Goal: Task Accomplishment & Management: Manage account settings

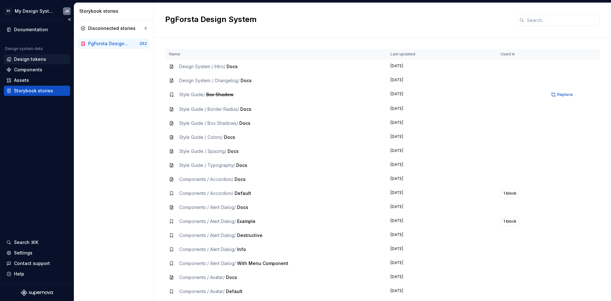
click at [40, 60] on div "Design tokens" at bounding box center [30, 59] width 32 height 6
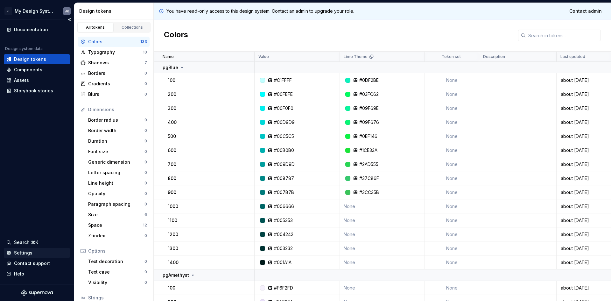
click at [24, 251] on div "Settings" at bounding box center [23, 252] width 18 height 6
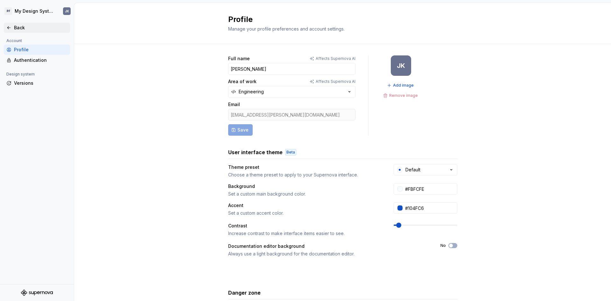
click at [17, 28] on div "Back" at bounding box center [40, 27] width 53 height 6
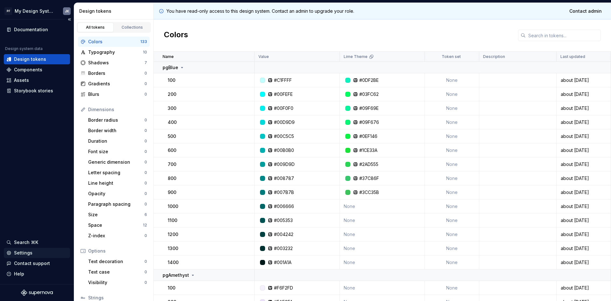
click at [24, 252] on div "Settings" at bounding box center [23, 252] width 18 height 6
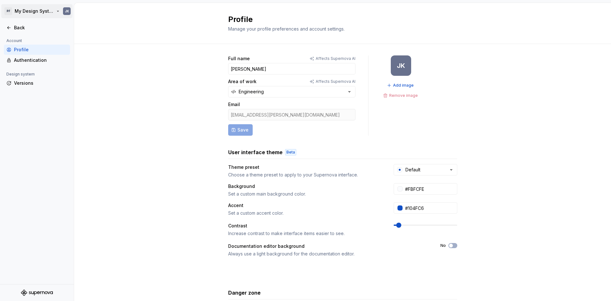
click at [33, 12] on html "PF My Design System JK Back Account Profile Authentication Design system Versio…" at bounding box center [305, 150] width 611 height 301
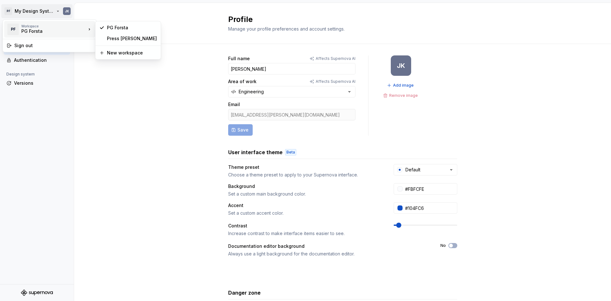
click at [34, 29] on div "PG Forsta" at bounding box center [48, 31] width 54 height 6
click at [114, 38] on div "Press Ganey" at bounding box center [132, 38] width 50 height 6
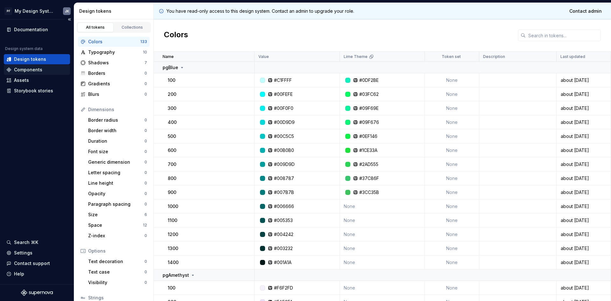
click at [28, 73] on div "Components" at bounding box center [37, 70] width 66 height 10
click at [22, 30] on div "Documentation" at bounding box center [31, 29] width 34 height 6
drag, startPoint x: 29, startPoint y: 254, endPoint x: 24, endPoint y: 253, distance: 5.2
click at [24, 253] on div "Settings" at bounding box center [23, 252] width 18 height 6
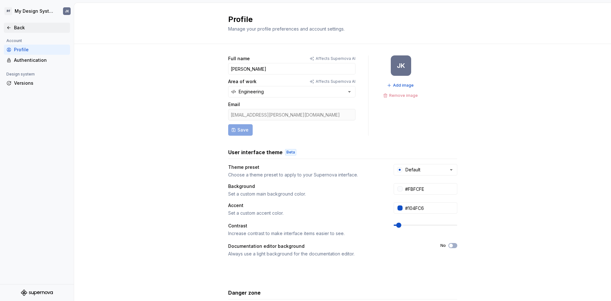
click at [18, 27] on div "Back" at bounding box center [40, 27] width 53 height 6
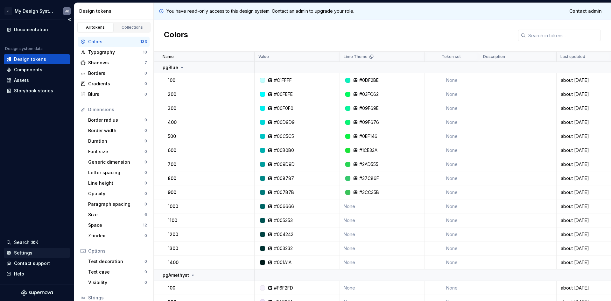
click at [31, 252] on div "Settings" at bounding box center [23, 252] width 18 height 6
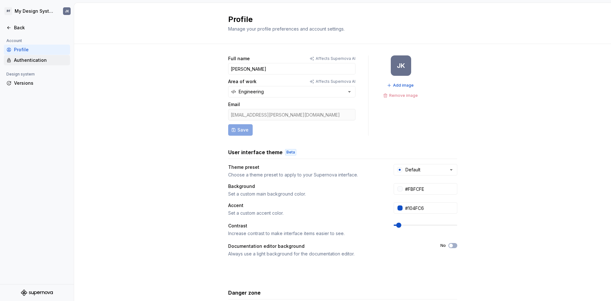
click at [44, 58] on div "Authentication" at bounding box center [40, 60] width 53 height 6
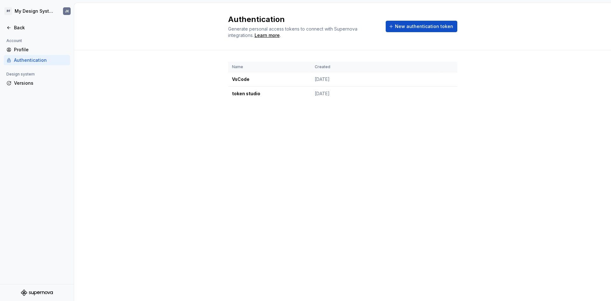
click at [383, 180] on div "Authentication Generate personal access tokens to connect with Supernova integr…" at bounding box center [342, 152] width 537 height 298
click at [407, 24] on span "New authentication token" at bounding box center [424, 26] width 58 height 6
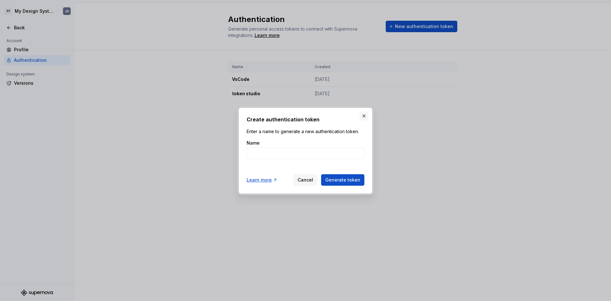
click at [363, 113] on button "button" at bounding box center [363, 115] width 9 height 9
